Goal: Obtain resource: Download file/media

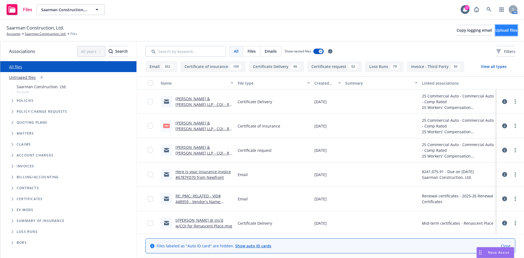
click at [495, 31] on span "Upload files" at bounding box center [506, 30] width 22 height 5
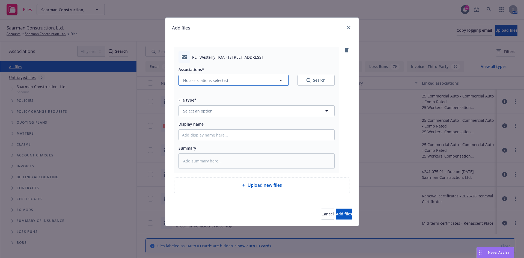
click at [215, 82] on span "No associations selected" at bounding box center [205, 80] width 45 height 6
type textarea "x"
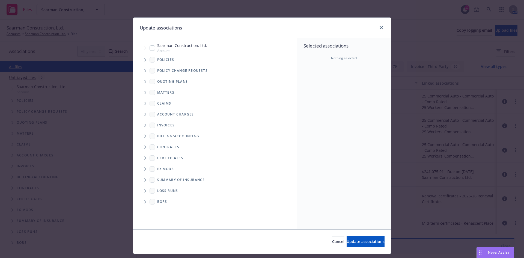
click at [142, 61] on span "Tree Example" at bounding box center [145, 59] width 9 height 9
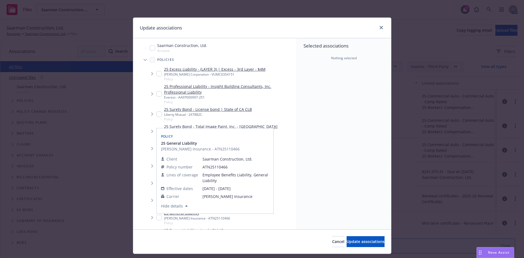
click at [156, 218] on input "Tree Example" at bounding box center [158, 217] width 5 height 5
checkbox input "true"
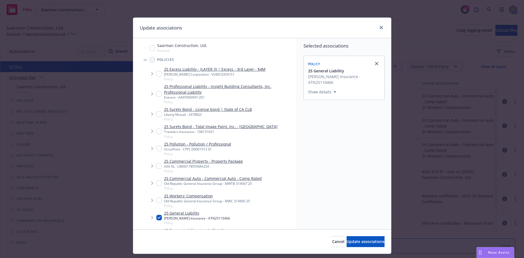
click at [157, 197] on input "Tree Example" at bounding box center [158, 199] width 5 height 5
checkbox input "true"
click at [156, 183] on input "Tree Example" at bounding box center [158, 182] width 5 height 5
checkbox input "true"
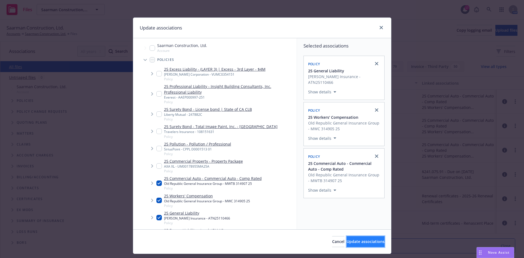
click at [346, 241] on span "Update associations" at bounding box center [365, 241] width 38 height 5
type textarea "x"
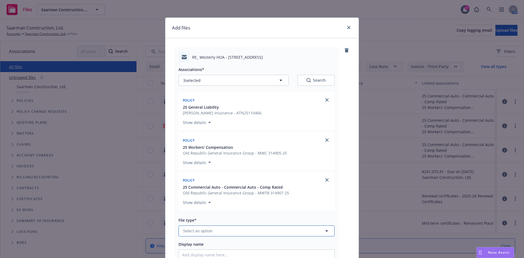
click at [206, 231] on span "Select an option" at bounding box center [197, 231] width 29 height 6
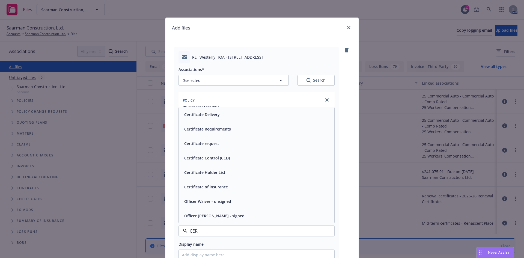
type input "CERT"
drag, startPoint x: 200, startPoint y: 147, endPoint x: 200, endPoint y: 159, distance: 11.5
click at [200, 148] on div "Certificate Delivery" at bounding box center [256, 143] width 155 height 14
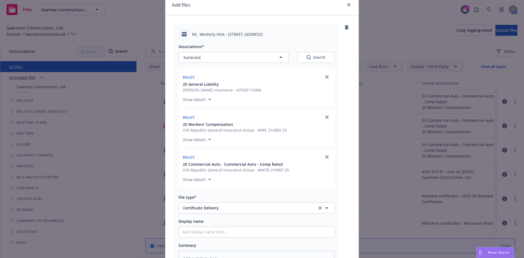
scroll to position [55, 0]
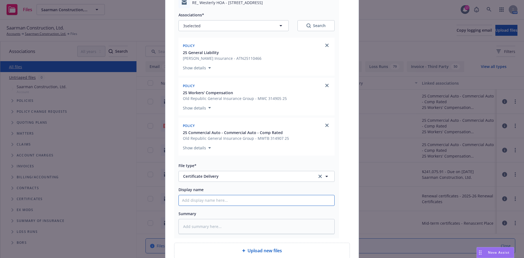
click at [205, 200] on input "Display name" at bounding box center [256, 200] width 155 height 10
paste input "[PERSON_NAME] & [PERSON_NAME] LLP - COI RE: Wetherly Luxury Residences Homeowne…"
type textarea "x"
type input "[PERSON_NAME] & [PERSON_NAME] LLP - COI RE: Wetherly Luxury Residences Homeowne…"
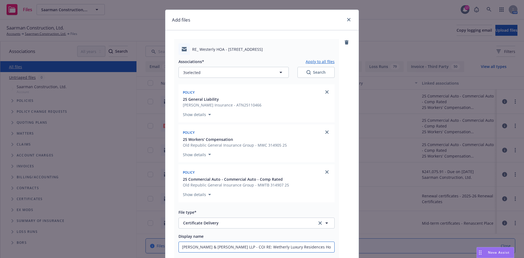
scroll to position [0, 0]
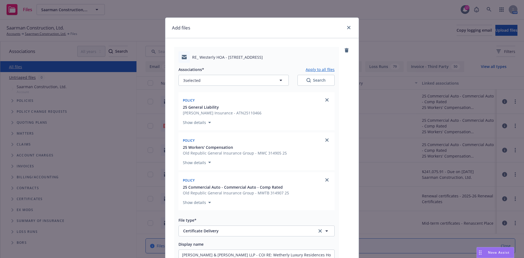
click at [312, 69] on button "Apply to all files" at bounding box center [319, 69] width 29 height 7
type textarea "x"
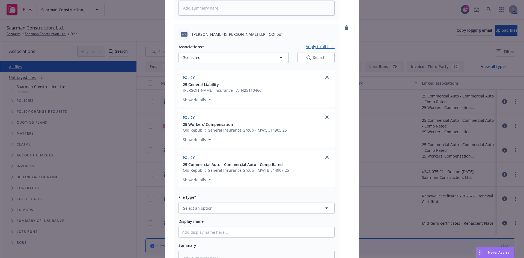
scroll to position [300, 0]
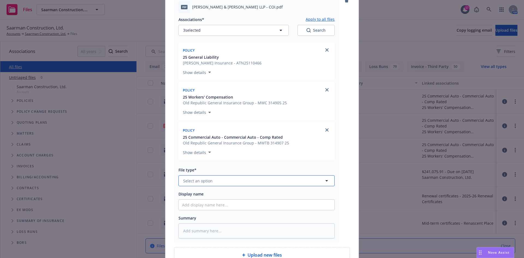
click at [233, 182] on button "Select an option" at bounding box center [256, 180] width 156 height 11
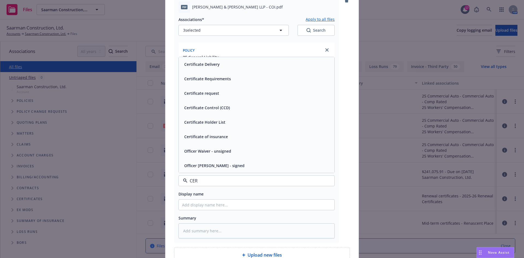
type input "CERT"
click at [226, 167] on div "Certificate of insurance" at bounding box center [205, 165] width 47 height 8
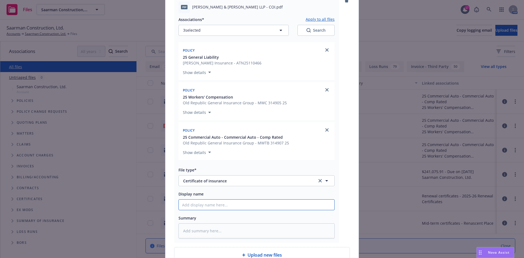
paste input "[PERSON_NAME] & [PERSON_NAME] LLP - COI RE: Wetherly Luxury Residences Homeowne…"
type textarea "x"
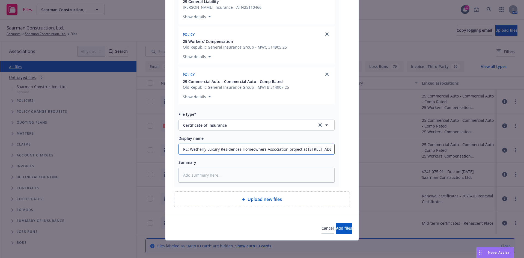
type input "[PERSON_NAME] & [PERSON_NAME] LLP - COI RE: Wetherly Luxury Residences Homeowne…"
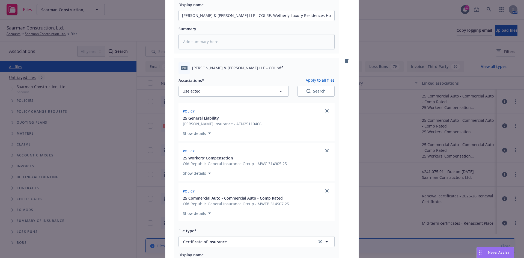
scroll to position [192, 0]
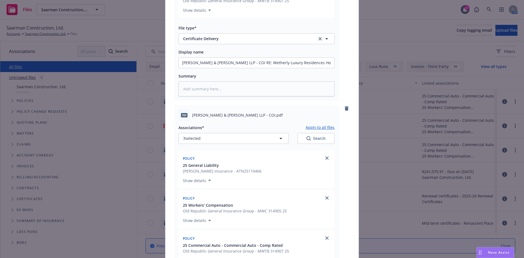
click at [322, 129] on button "Apply to all files" at bounding box center [319, 127] width 29 height 7
click at [322, 128] on button "Apply to all files" at bounding box center [319, 127] width 29 height 7
type textarea "x"
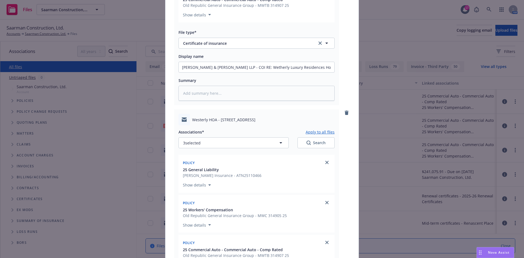
scroll to position [574, 0]
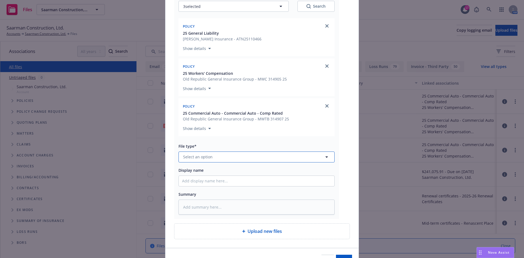
click at [215, 157] on button "Select an option" at bounding box center [256, 156] width 156 height 11
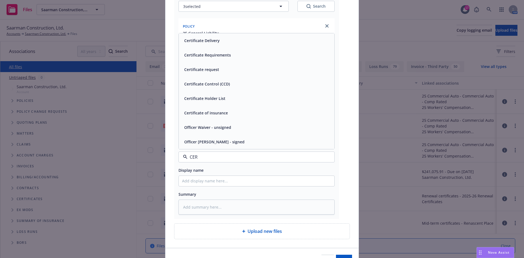
type input "CERT"
click at [211, 101] on span "Certificate request" at bounding box center [201, 98] width 35 height 6
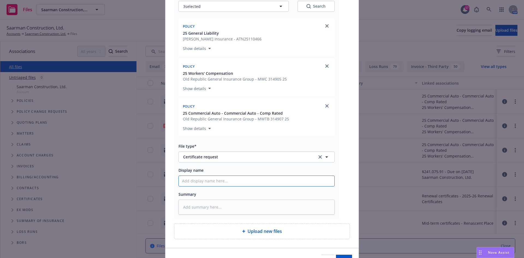
paste input "[PERSON_NAME] & [PERSON_NAME] LLP - COI RE: Wetherly Luxury Residences Homeowne…"
type textarea "x"
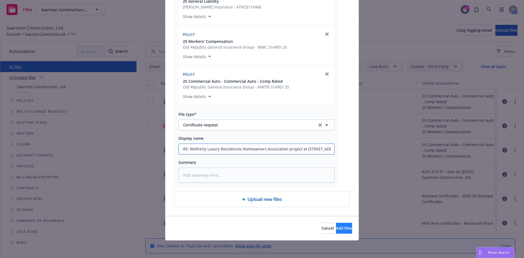
type input "[PERSON_NAME] & [PERSON_NAME] LLP - COI RE: Wetherly Luxury Residences Homeowne…"
click at [336, 229] on span "Add files" at bounding box center [344, 227] width 16 height 5
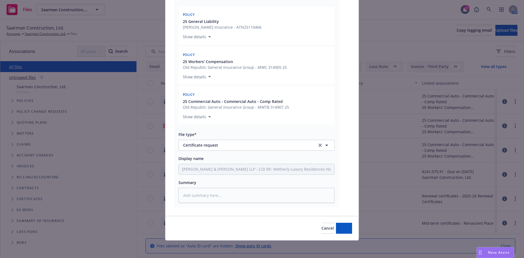
type textarea "x"
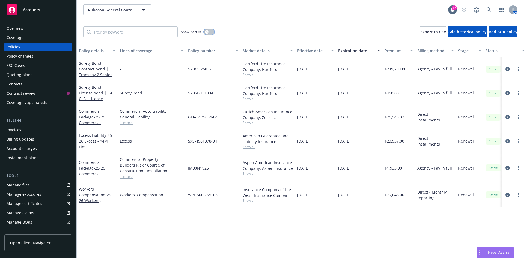
click at [211, 32] on button "button" at bounding box center [209, 31] width 10 height 5
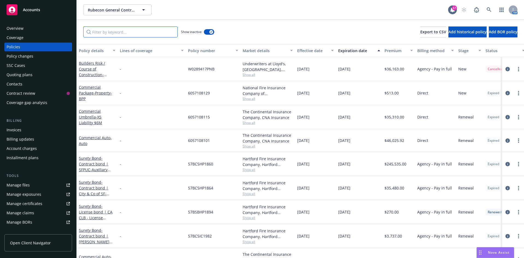
click at [120, 36] on input "Filter by keyword..." at bounding box center [130, 31] width 94 height 11
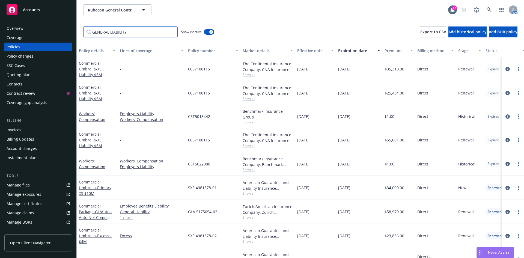
type input "GENERAL LIABILITY"
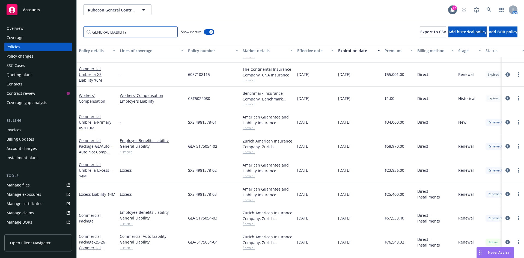
scroll to position [85, 0]
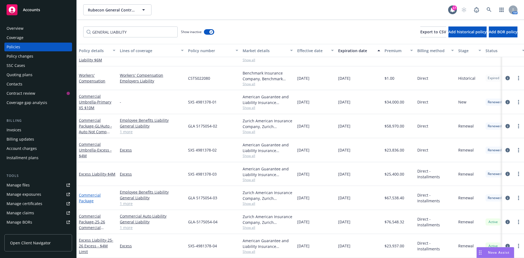
click at [83, 192] on link "Commercial Package" at bounding box center [90, 197] width 22 height 11
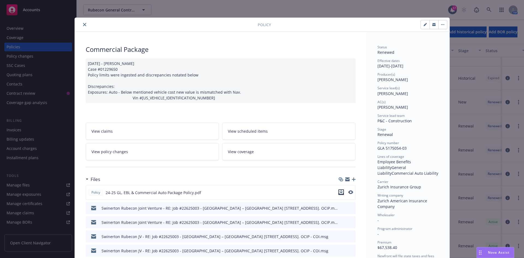
click at [339, 191] on icon "download file" at bounding box center [341, 192] width 4 height 4
click at [83, 25] on icon "close" at bounding box center [84, 24] width 3 height 3
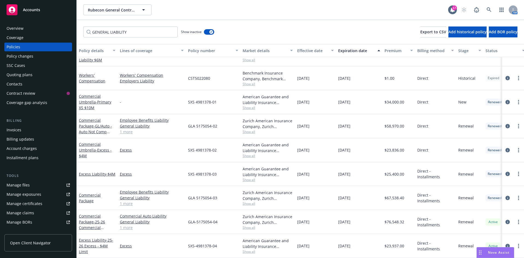
click at [82, 25] on div "GENERAL LIABILITY Show inactive Export to CSV Add historical policy Add BOR pol…" at bounding box center [300, 32] width 447 height 24
click at [208, 34] on button "button" at bounding box center [209, 31] width 10 height 5
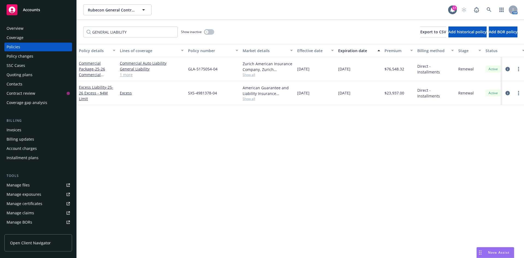
click at [184, 36] on div "Show inactive" at bounding box center [197, 31] width 33 height 11
click at [127, 142] on div "Policy details Lines of coverage Policy number Market details Effective date Ex…" at bounding box center [300, 151] width 447 height 214
click at [36, 54] on div "Policy changes" at bounding box center [38, 56] width 63 height 9
